Goal: Navigation & Orientation: Find specific page/section

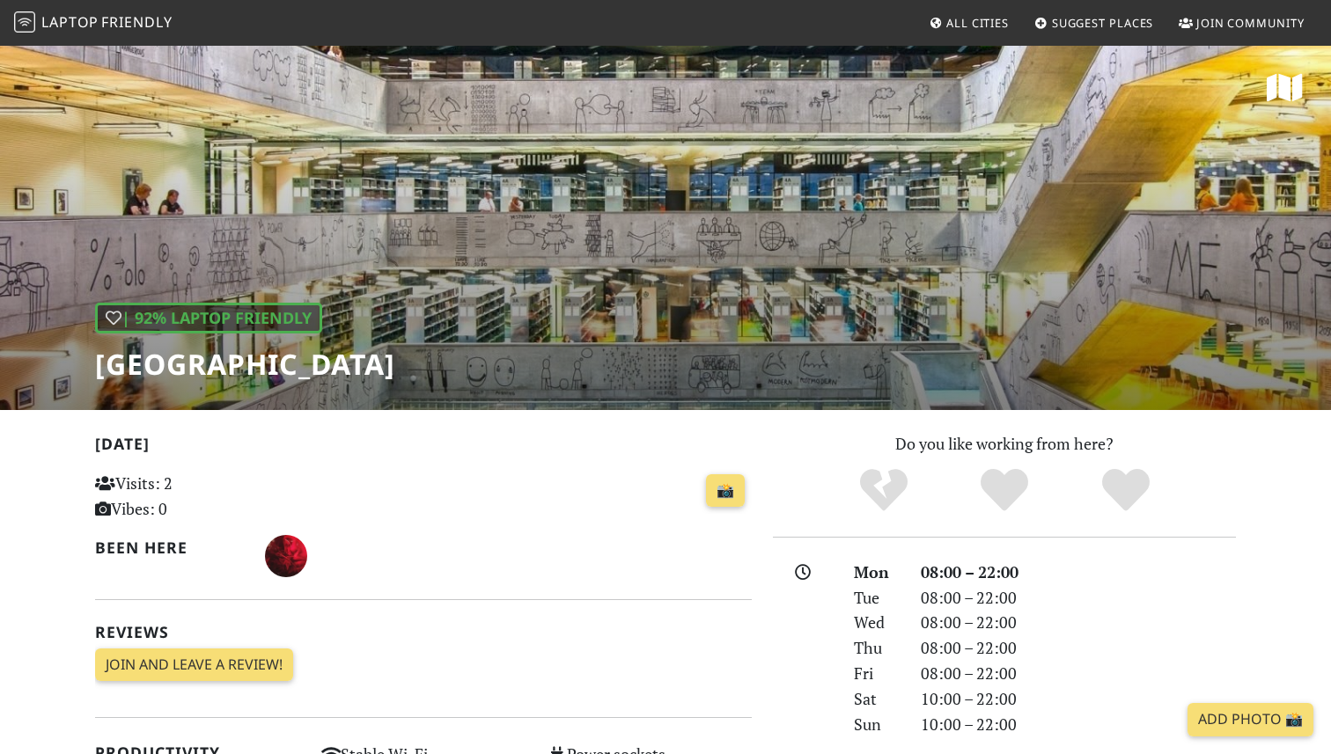
click at [972, 26] on span "All Cities" at bounding box center [977, 23] width 62 height 16
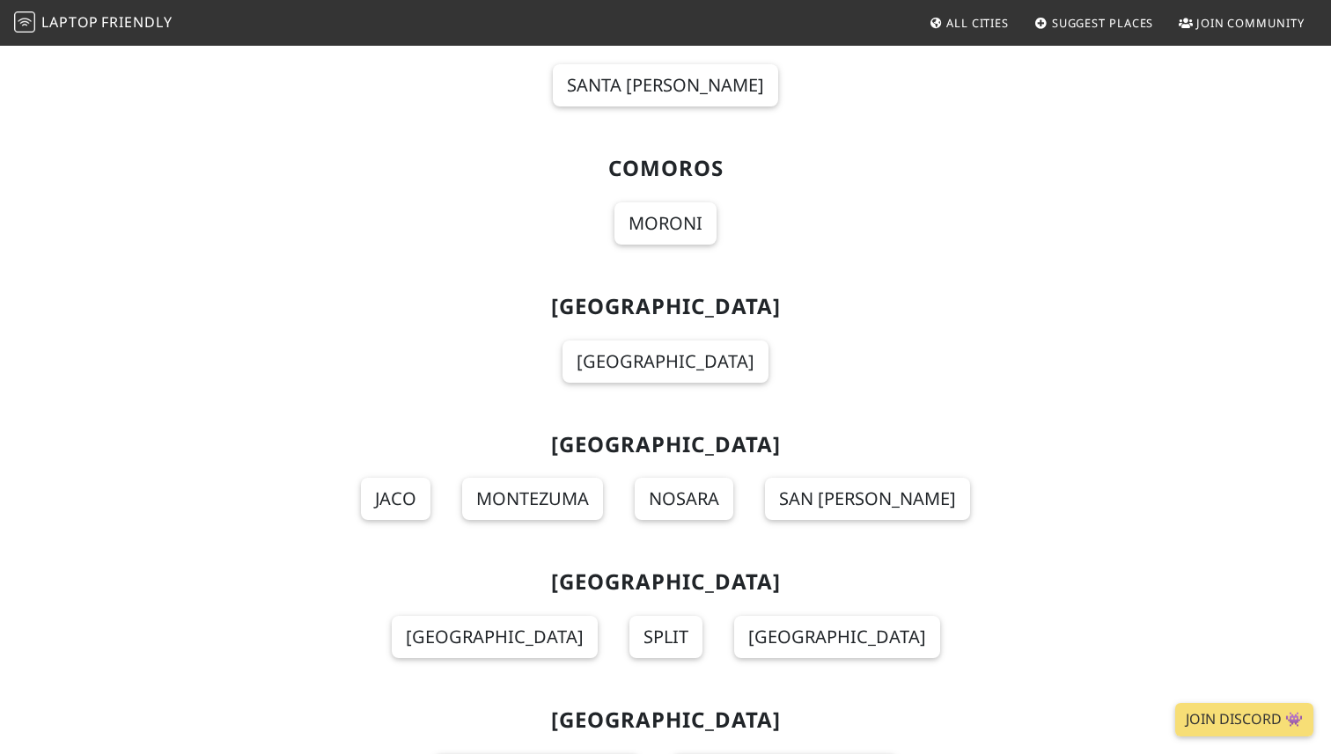
scroll to position [3838, 0]
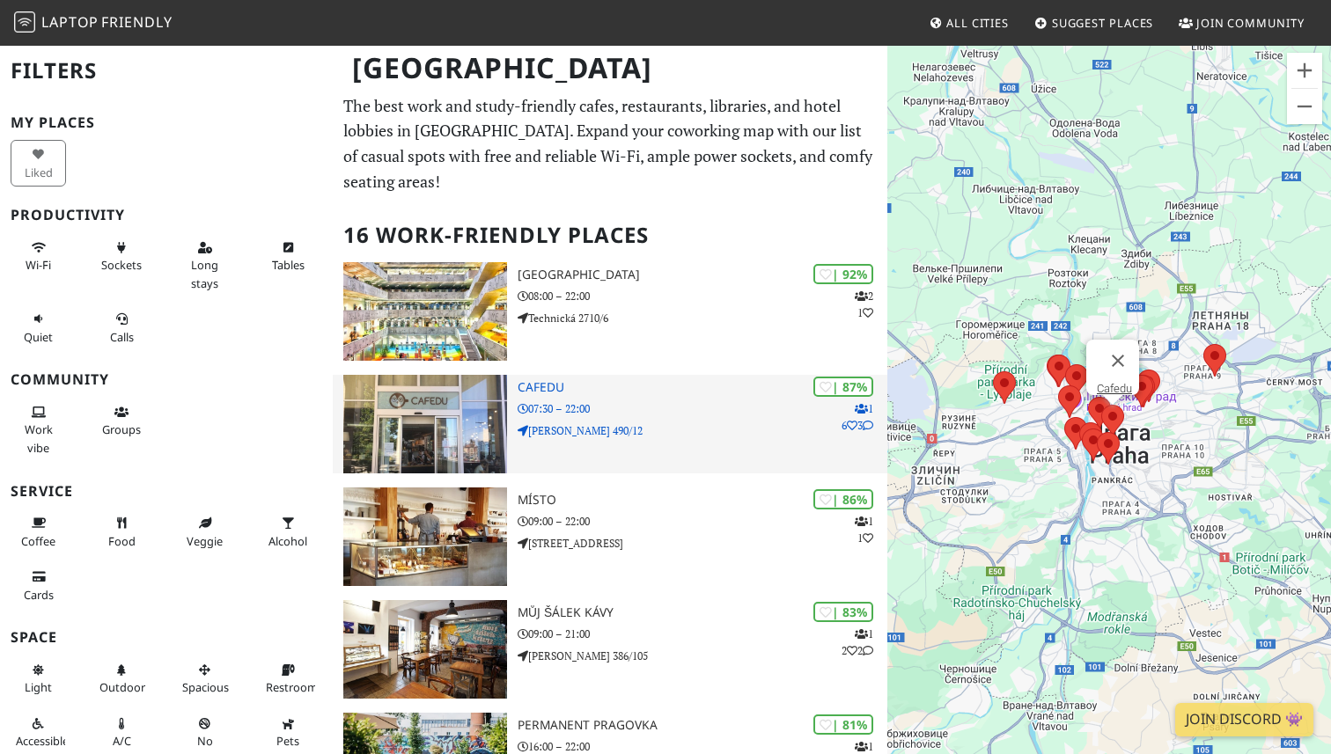
click at [565, 423] on p "Škrétova 490/12" at bounding box center [703, 431] width 370 height 17
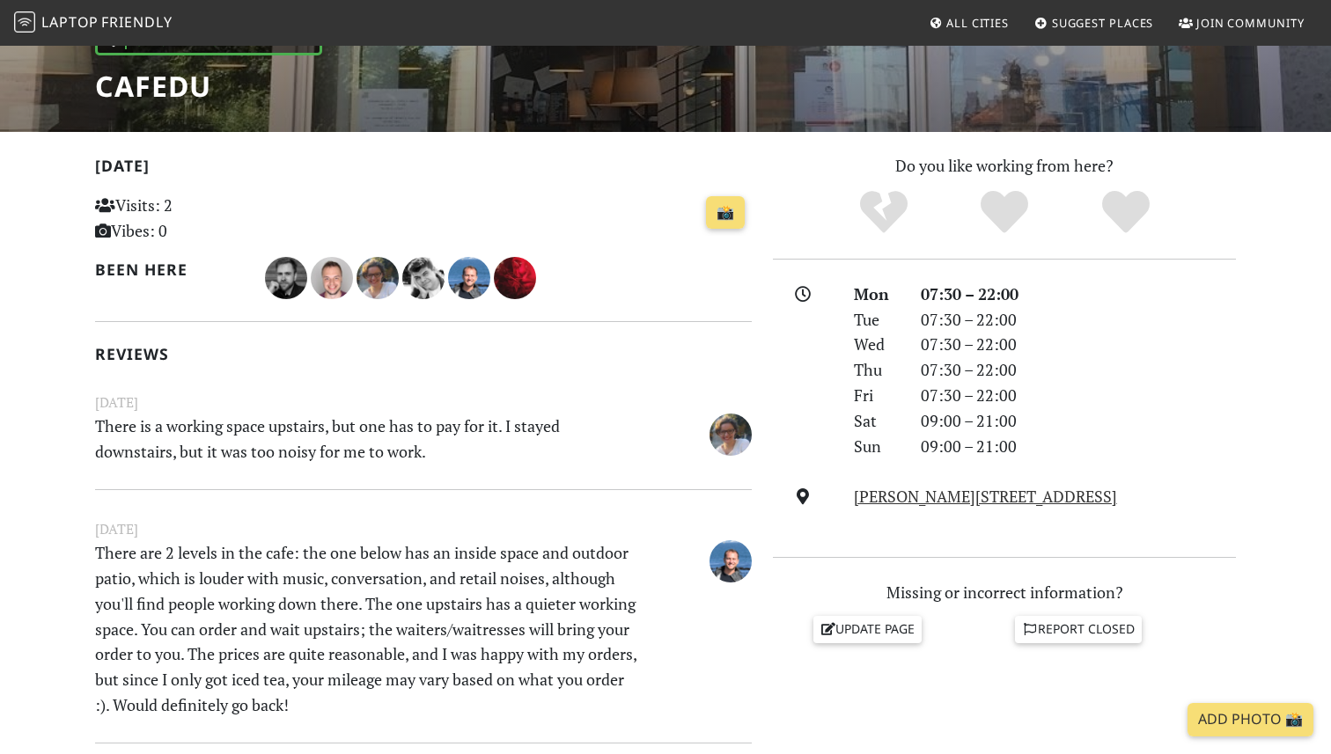
scroll to position [288, 0]
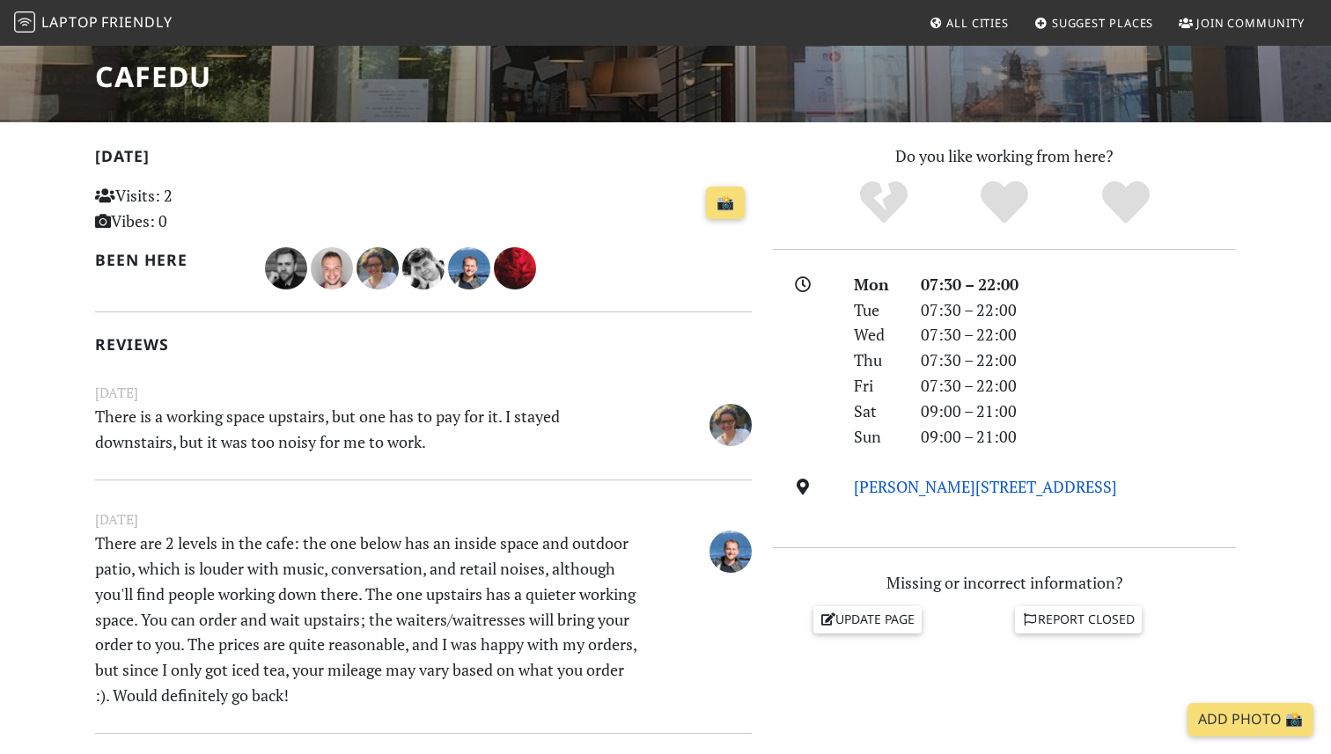
click at [882, 484] on link "Škrétova 490/12, 120 00, Prague" at bounding box center [985, 486] width 263 height 21
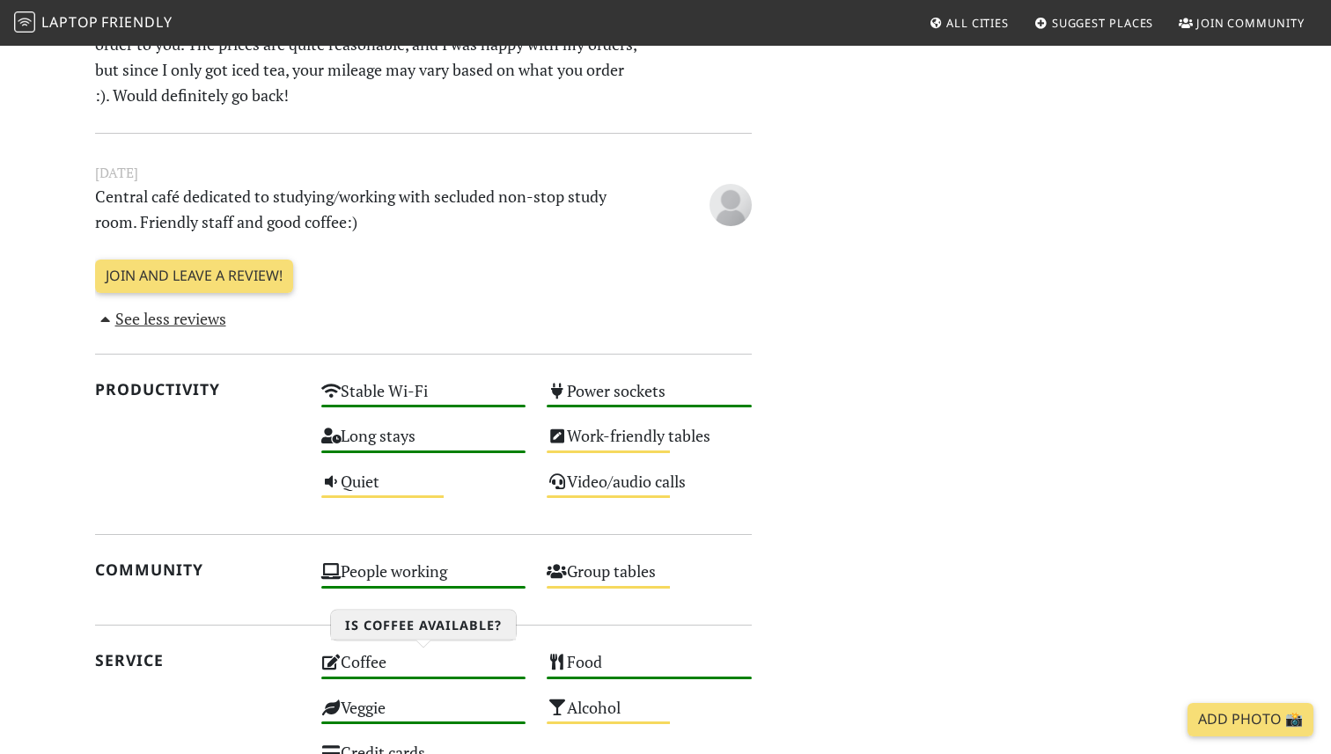
scroll to position [849, 0]
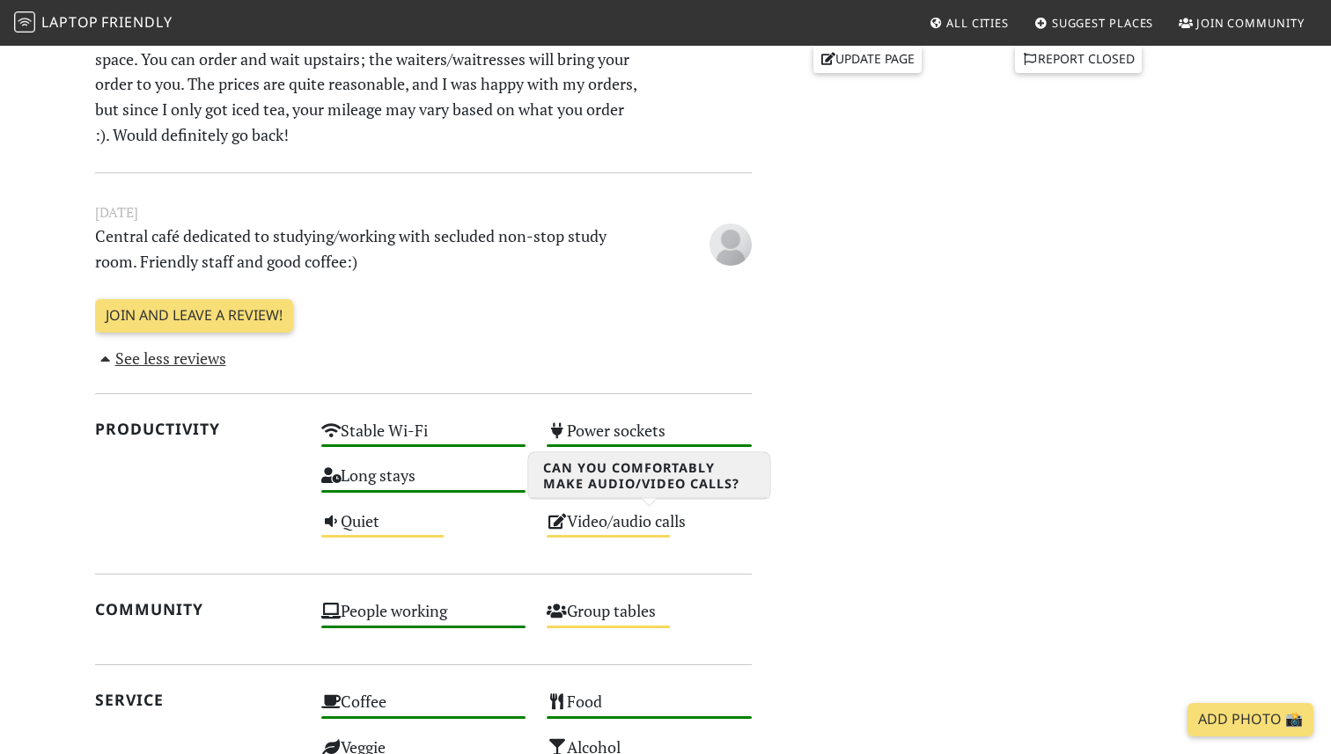
click at [592, 517] on div "Video/audio calls Medium" at bounding box center [649, 529] width 226 height 45
